Goal: Task Accomplishment & Management: Use online tool/utility

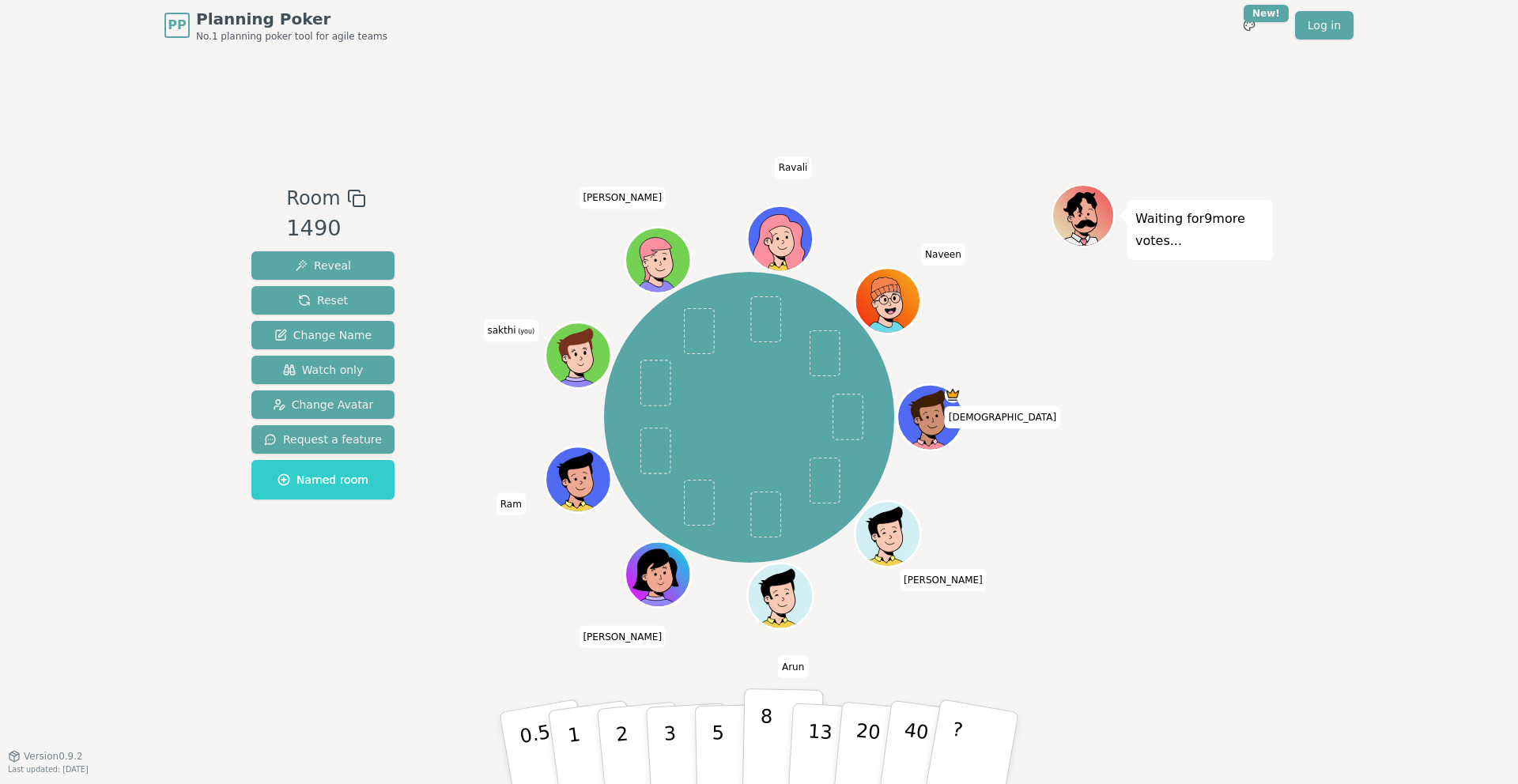
click at [776, 755] on button "8" at bounding box center [783, 748] width 81 height 120
click at [786, 704] on button "8" at bounding box center [783, 748] width 81 height 120
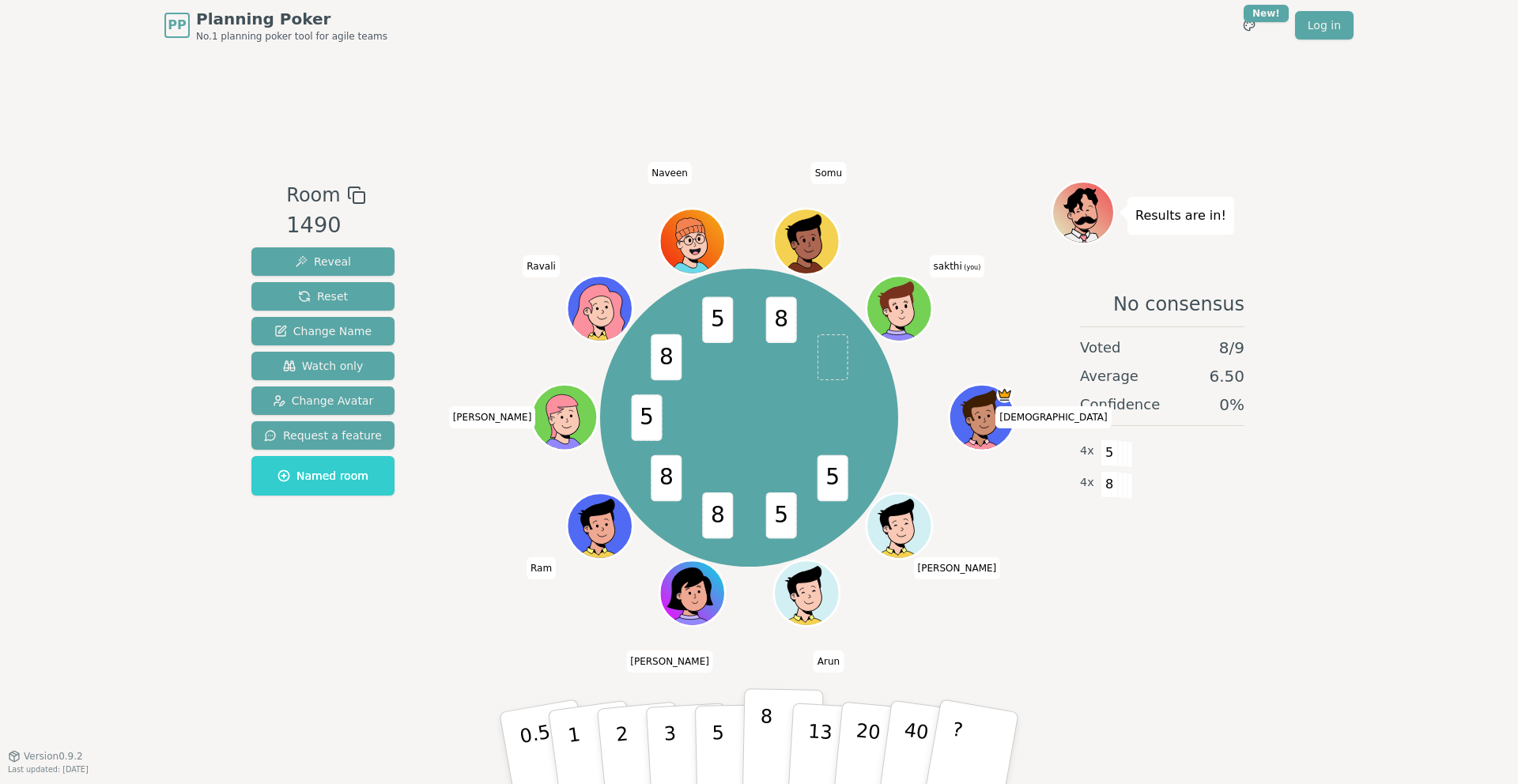
click at [774, 752] on button "8" at bounding box center [783, 748] width 81 height 120
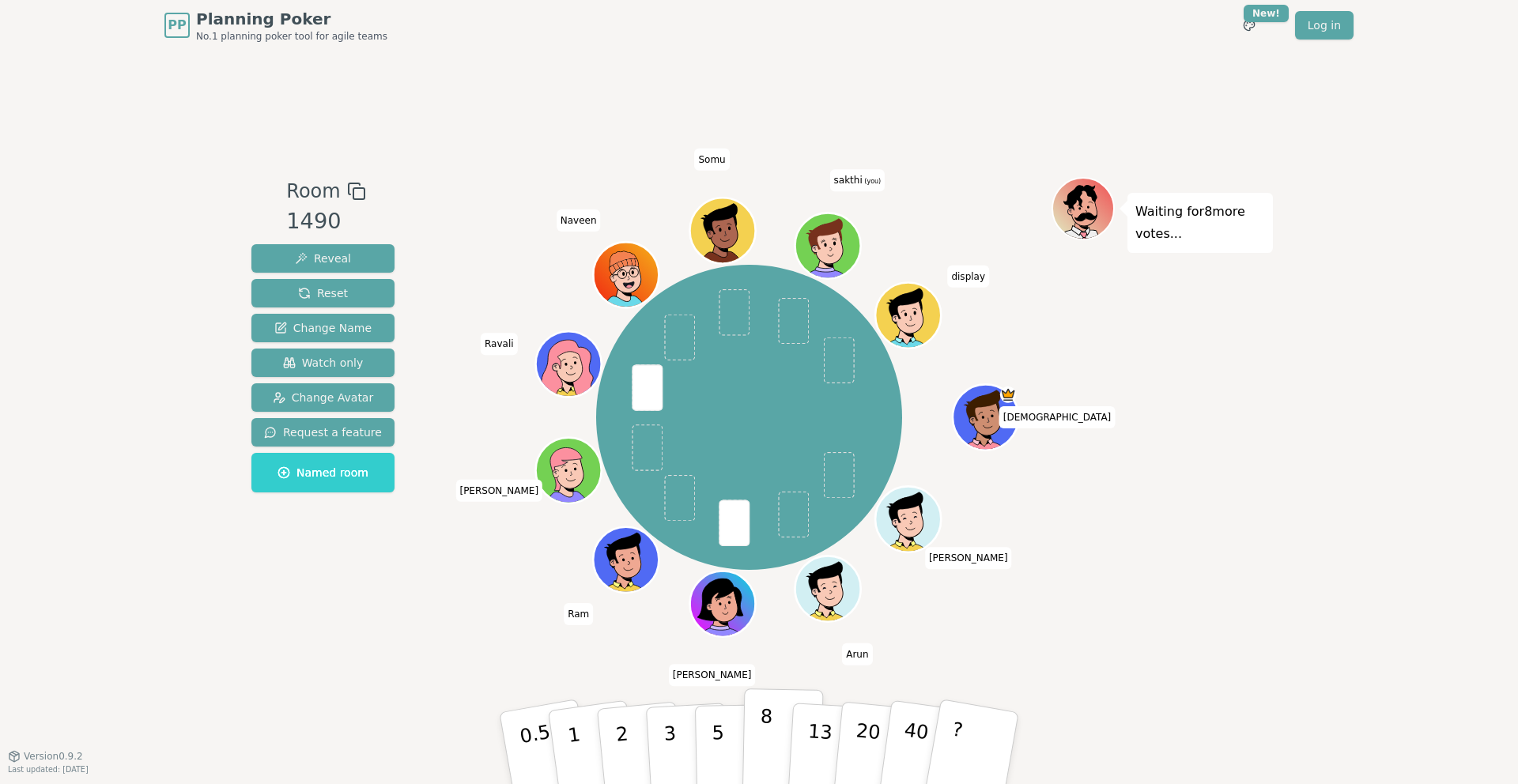
click at [763, 745] on p "8" at bounding box center [766, 746] width 13 height 85
click at [725, 751] on button "5" at bounding box center [735, 748] width 81 height 120
click at [718, 731] on p "5" at bounding box center [718, 747] width 13 height 85
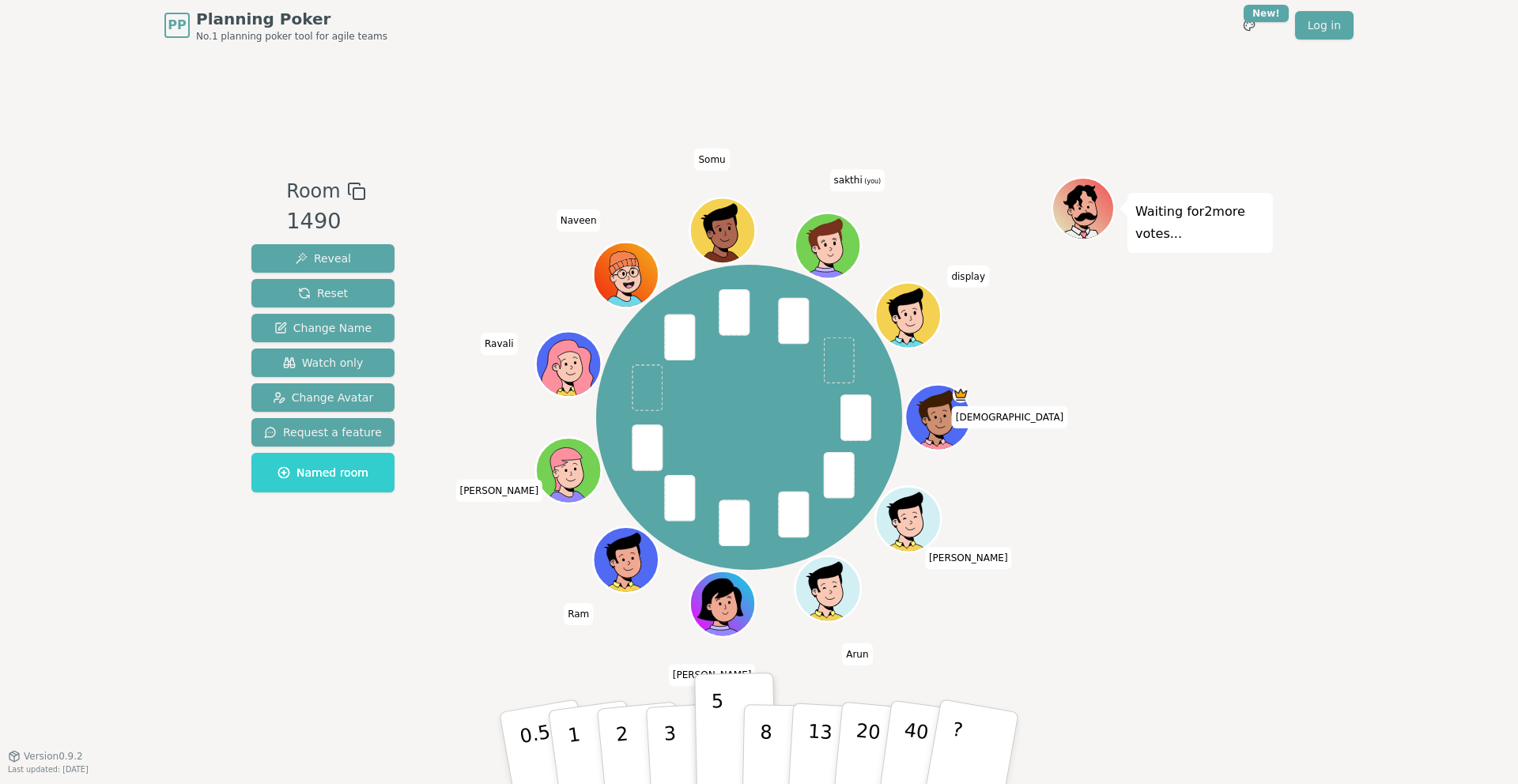
click at [796, 686] on div "Room 1490 Reveal Reset Change Name Watch only Change Avatar Request a feature N…" at bounding box center [759, 403] width 1028 height 704
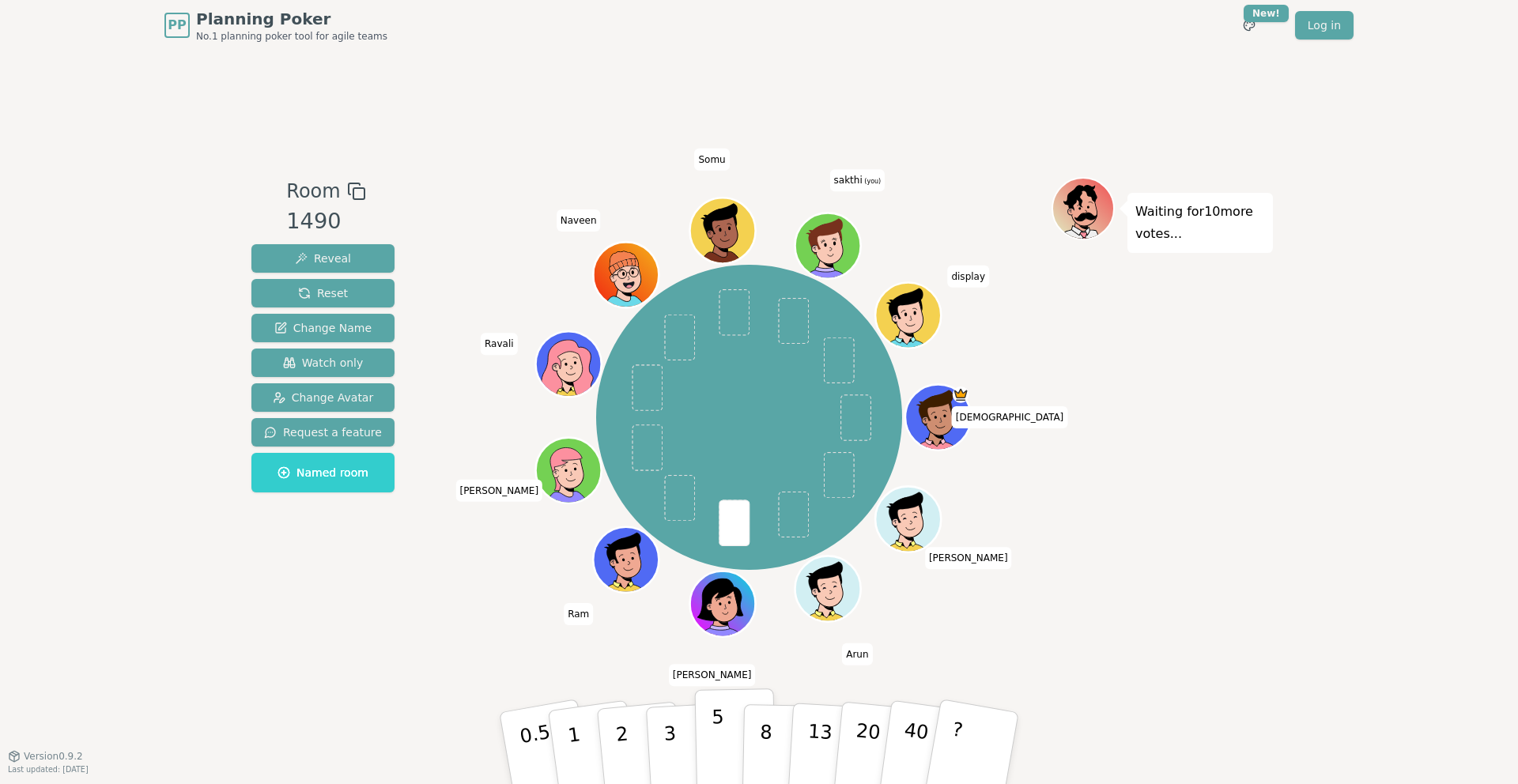
click at [721, 729] on p "5" at bounding box center [718, 747] width 13 height 85
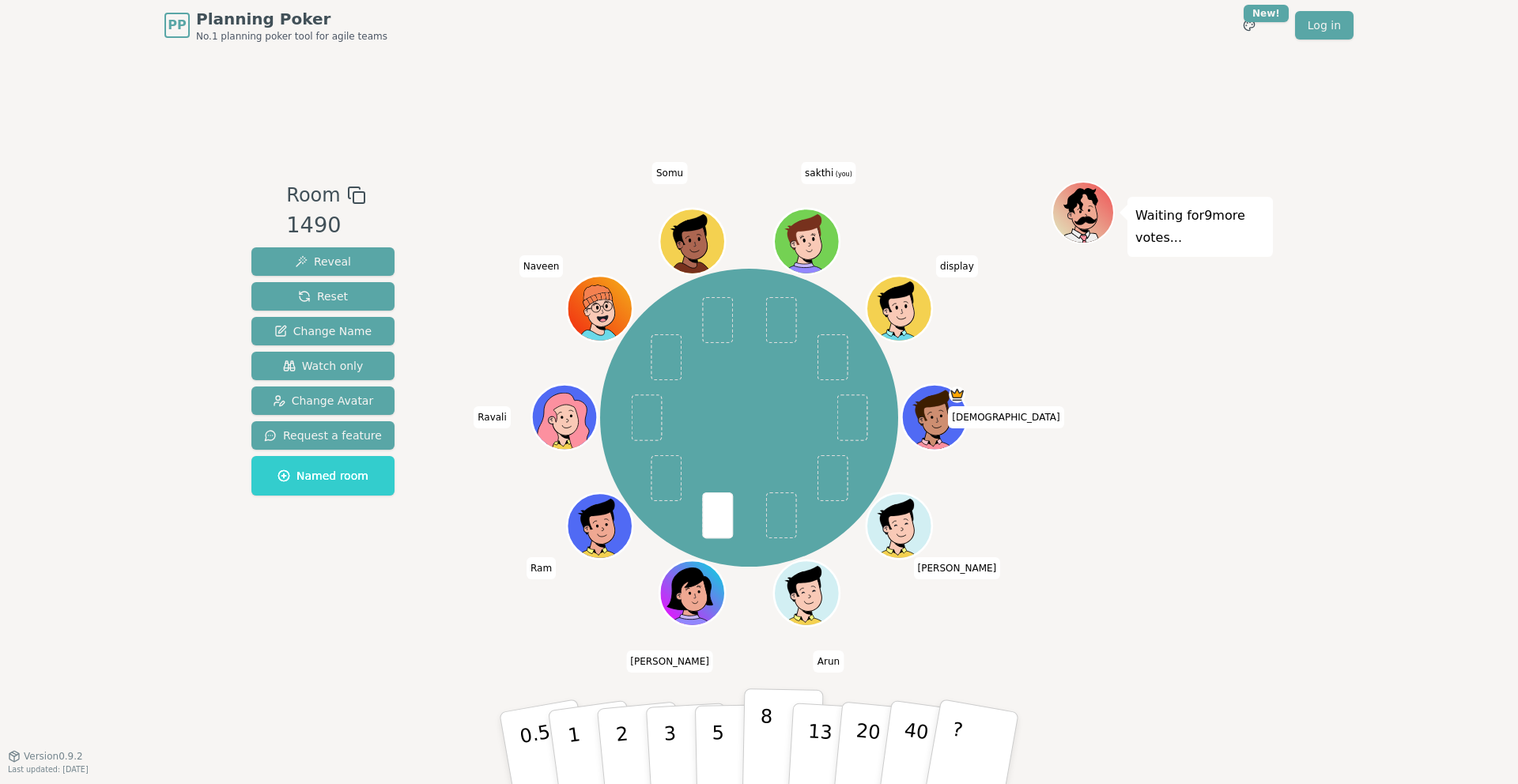
click at [759, 735] on p "8" at bounding box center [766, 746] width 13 height 85
click at [719, 738] on p "5" at bounding box center [718, 747] width 13 height 85
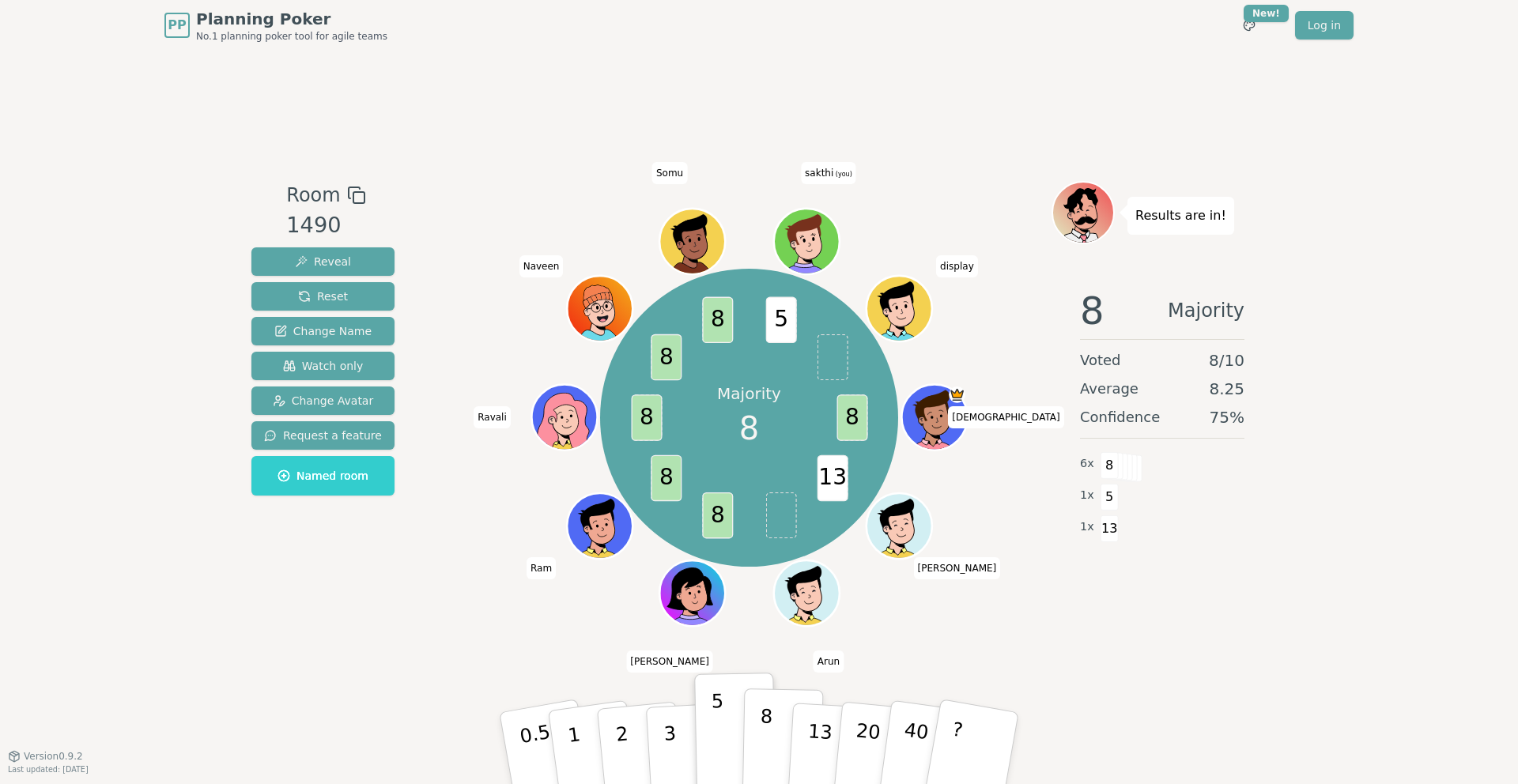
click at [780, 731] on button "8" at bounding box center [783, 748] width 81 height 120
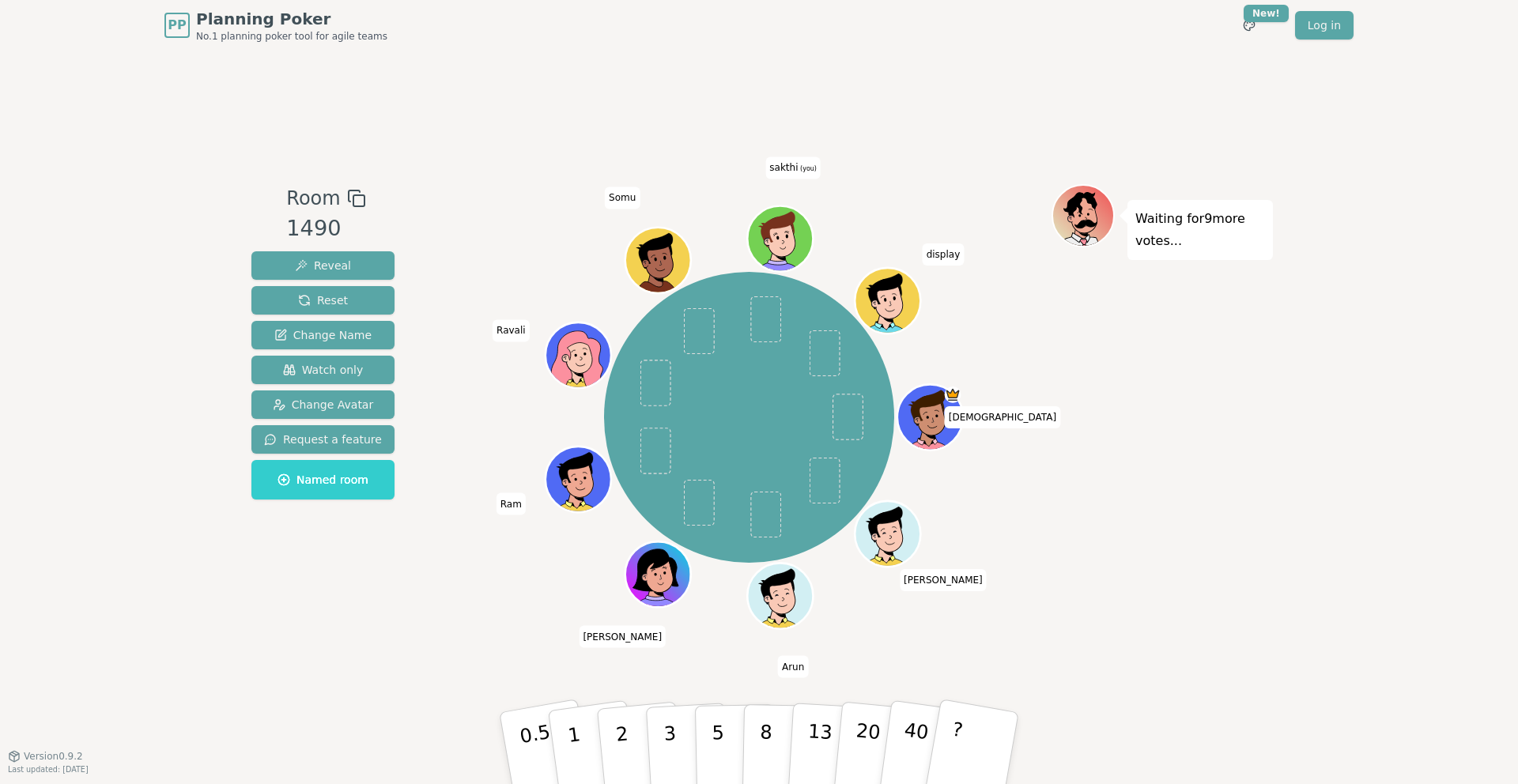
click at [928, 644] on div "Room 1490 Reveal Reset Change Name Watch only Change Avatar Request a feature N…" at bounding box center [759, 403] width 1028 height 704
click at [766, 722] on p "8" at bounding box center [766, 746] width 13 height 85
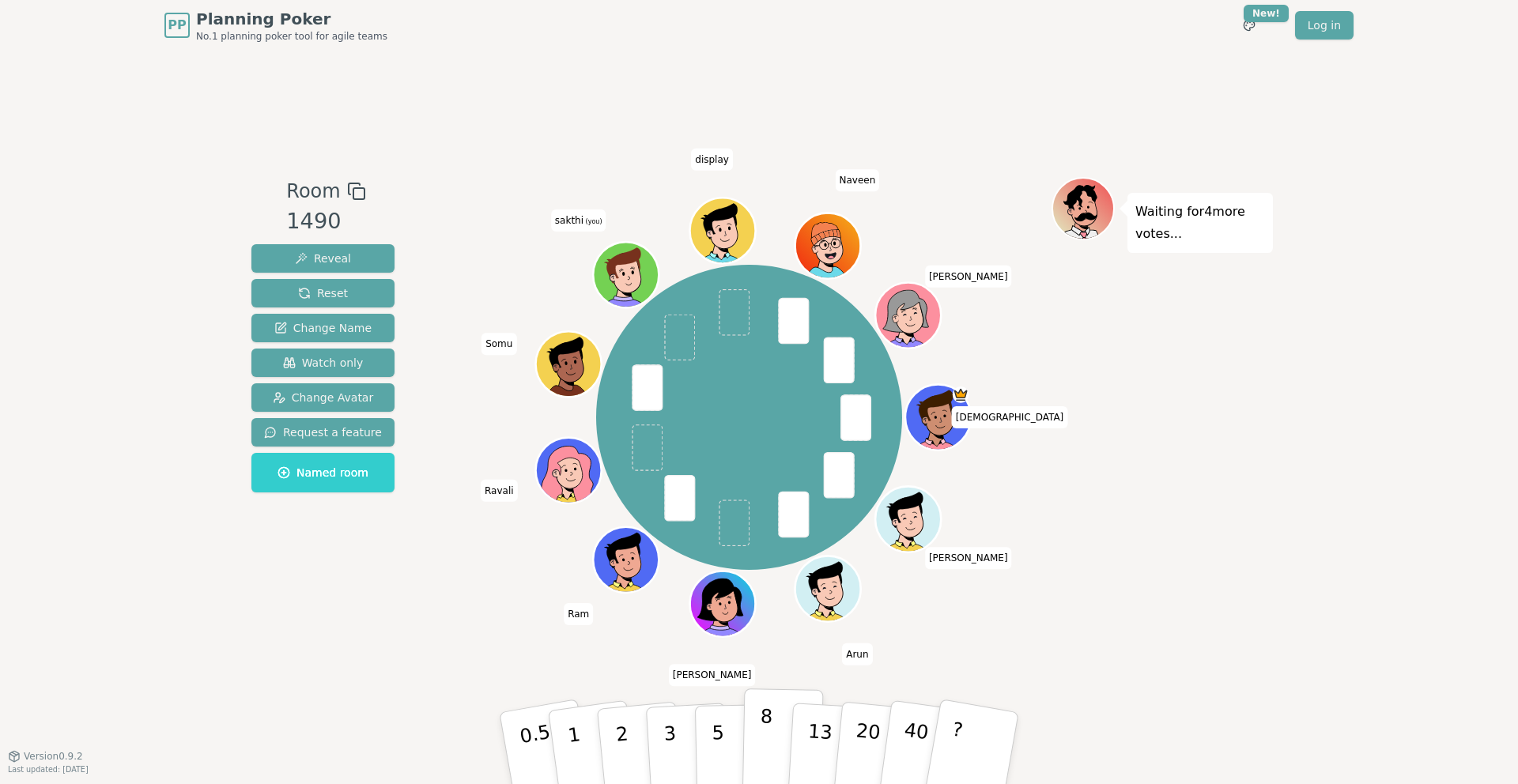
click at [786, 736] on button "8" at bounding box center [783, 748] width 81 height 120
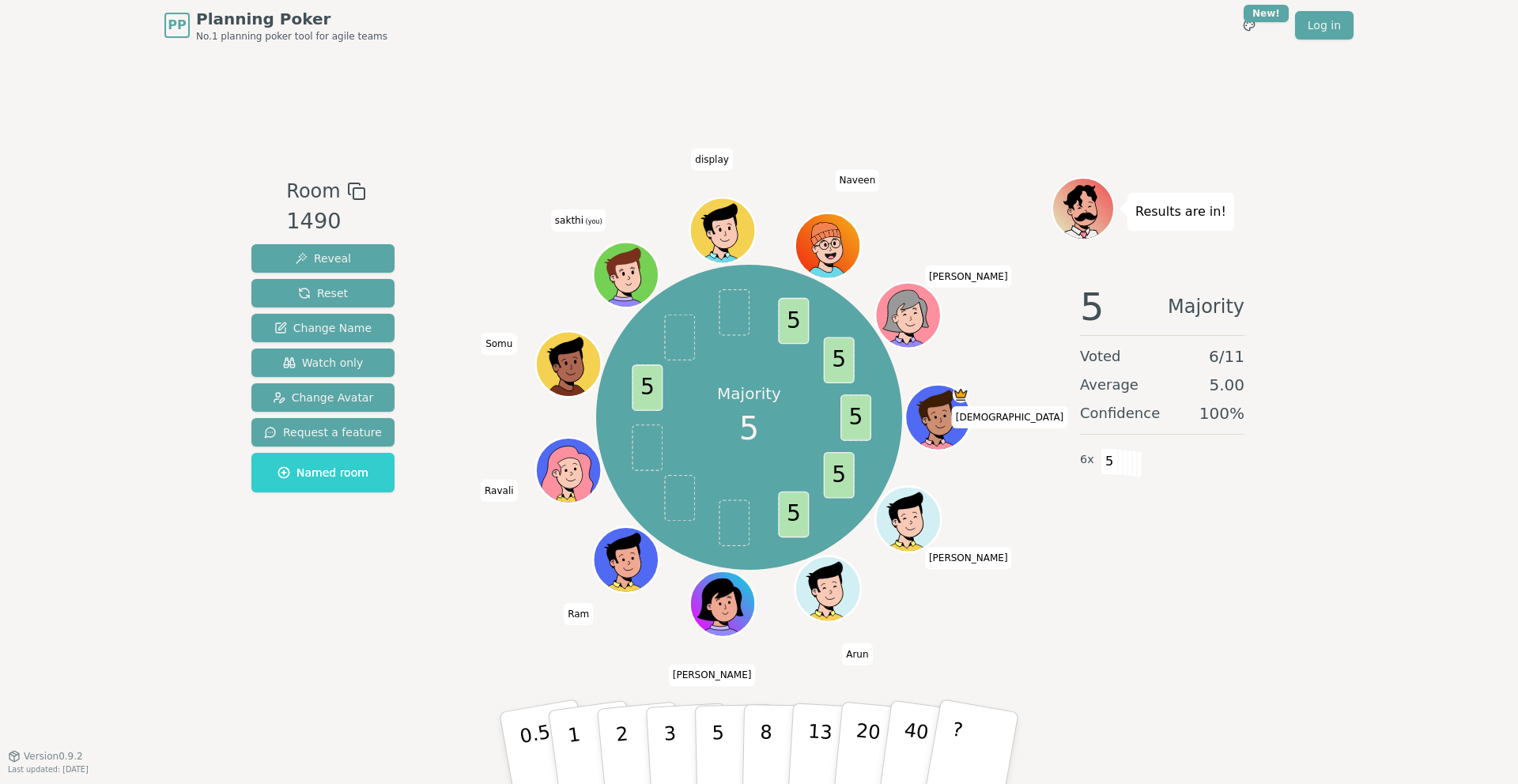
click at [793, 676] on div "Room 1490 Reveal Reset Change Name Watch only Change Avatar Request a feature N…" at bounding box center [759, 403] width 1028 height 704
